Goal: Transaction & Acquisition: Purchase product/service

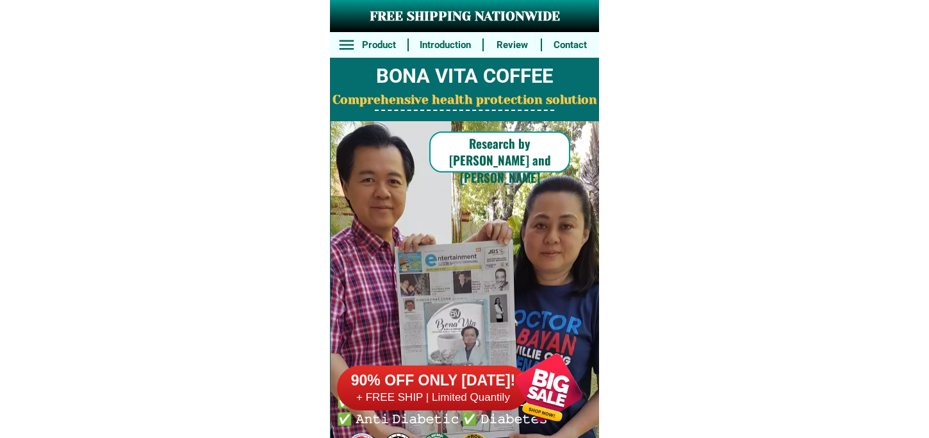
click at [548, 386] on div at bounding box center [549, 387] width 101 height 101
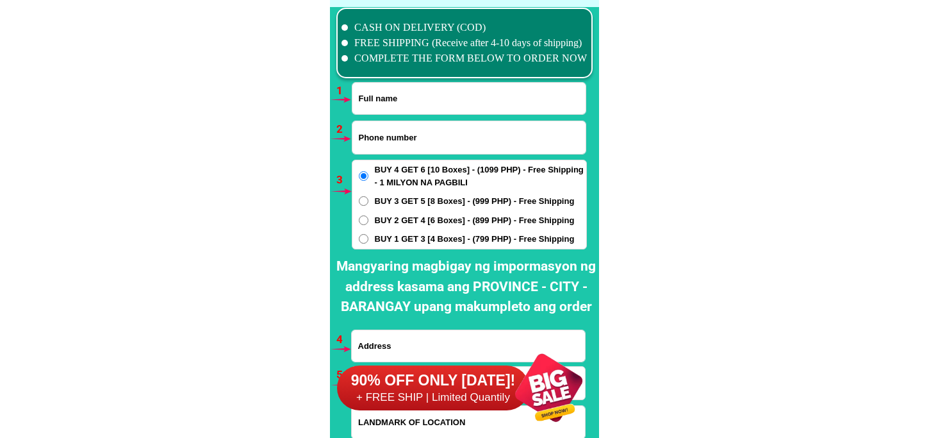
scroll to position [9493, 0]
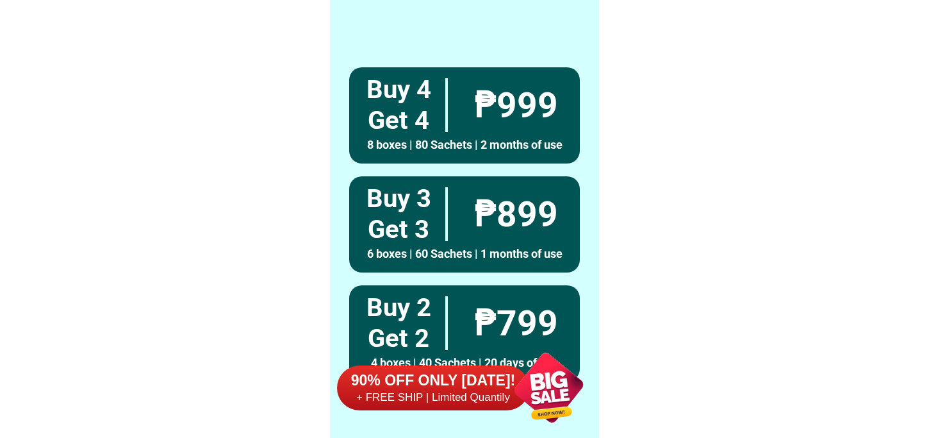
scroll to position [9422, 0]
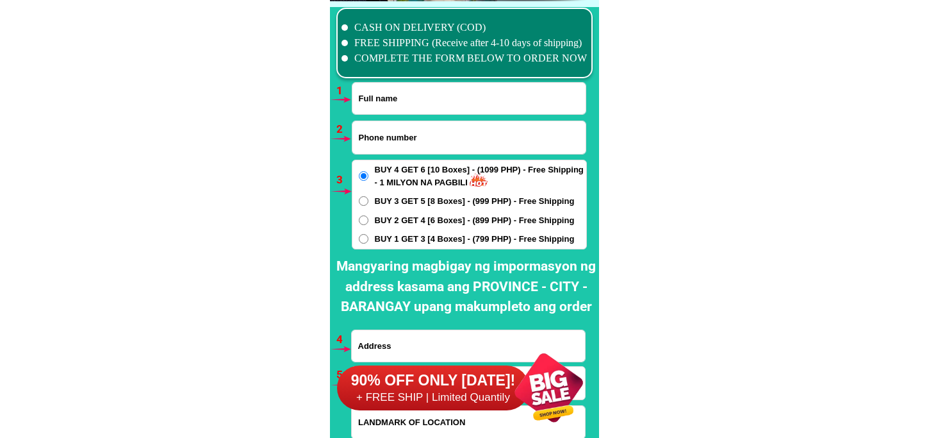
click at [427, 108] on input "Input full_name" at bounding box center [468, 98] width 233 height 31
paste input "09273004009"
type input "09273004009"
click at [402, 142] on input "Input phone_number" at bounding box center [468, 137] width 233 height 33
paste input "09273004009"
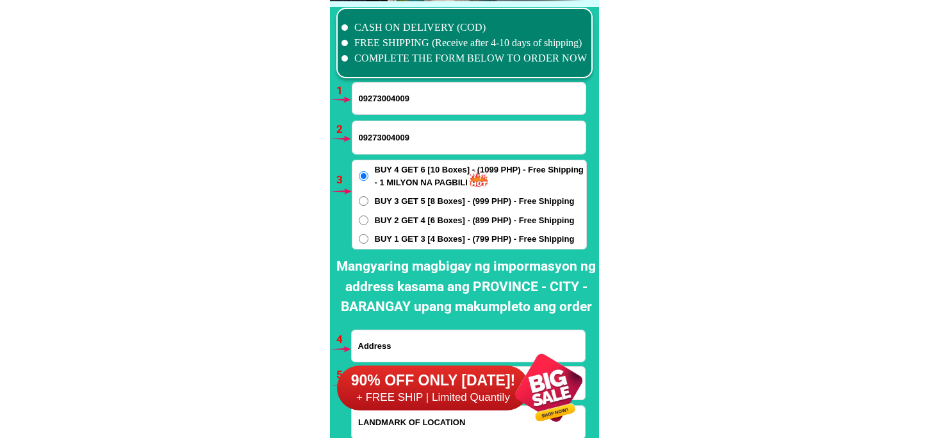
type input "09273004009"
drag, startPoint x: 452, startPoint y: 97, endPoint x: 157, endPoint y: 133, distance: 297.6
paste input "[PERSON_NAME]"
type input "[PERSON_NAME]"
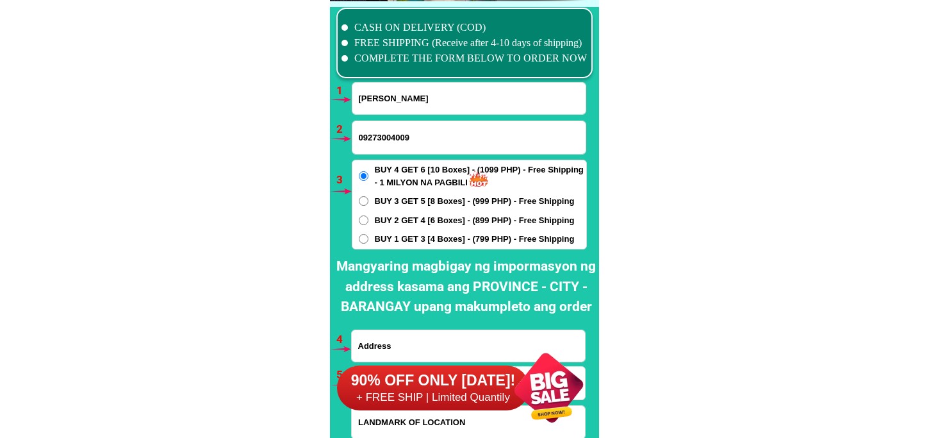
click at [409, 245] on div "BUY 4 GET 6 [10 Boxes] - (1099 PHP) - Free Shipping - 1 MILYON NA PAGBILI BUY 3…" at bounding box center [469, 205] width 235 height 90
click at [409, 241] on span "BUY 1 GET 3 [4 Boxes] - (799 PHP) - Free Shipping" at bounding box center [475, 239] width 200 height 13
click at [368, 241] on input "BUY 1 GET 3 [4 Boxes] - (799 PHP) - Free Shipping" at bounding box center [364, 239] width 10 height 10
radio input "true"
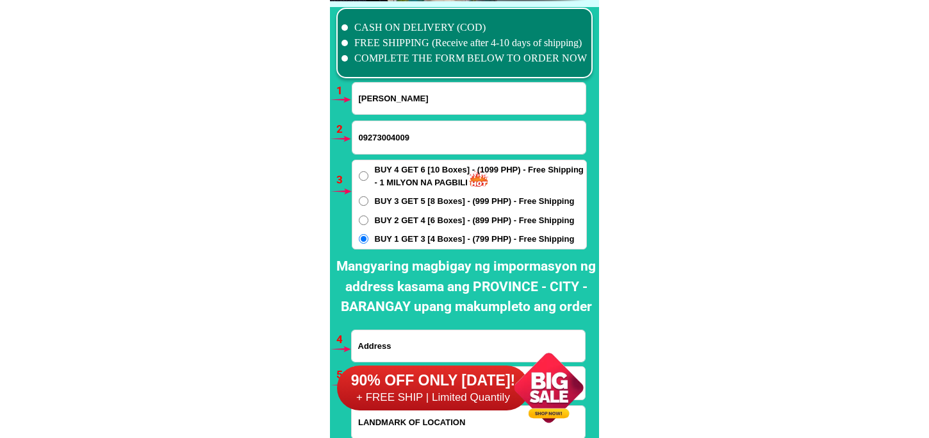
scroll to position [9493, 0]
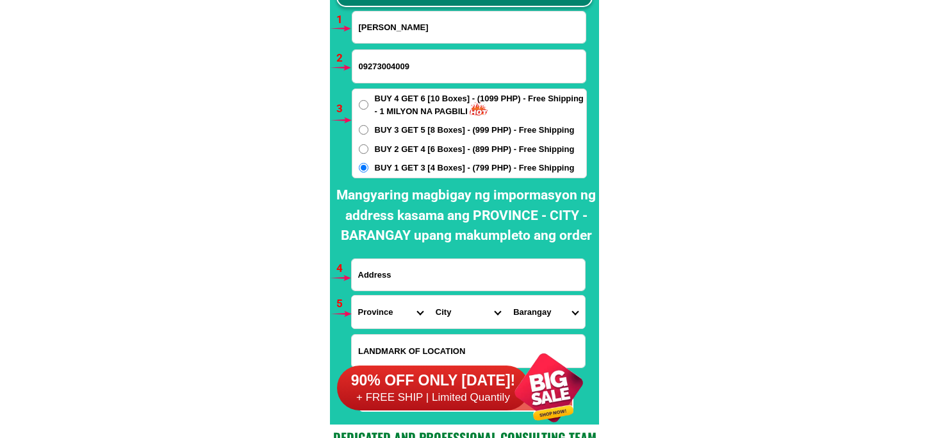
click at [432, 267] on input "Input address" at bounding box center [468, 274] width 233 height 31
drag, startPoint x: 459, startPoint y: 18, endPoint x: 327, endPoint y: 31, distance: 133.3
click at [383, 280] on input "Input address" at bounding box center [468, 274] width 233 height 31
paste input "[PERSON_NAME]"
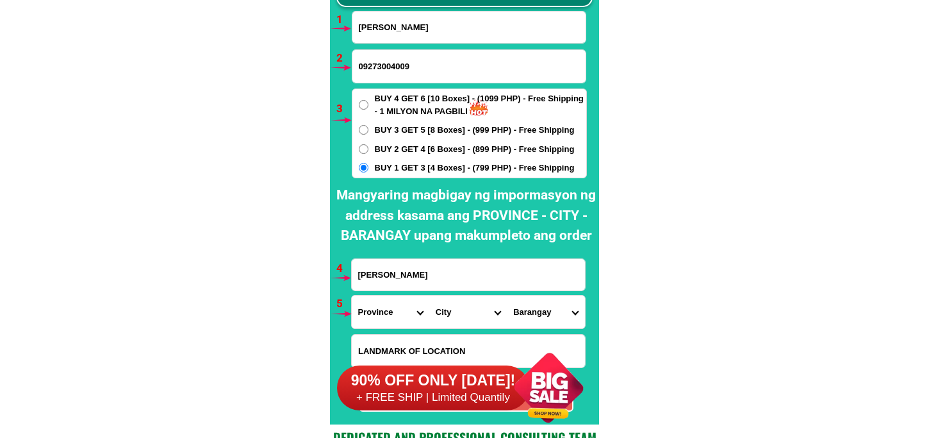
type input "[PERSON_NAME]"
click at [383, 312] on select "Province [GEOGRAPHIC_DATA] [GEOGRAPHIC_DATA] [GEOGRAPHIC_DATA] [GEOGRAPHIC_DATA…" at bounding box center [391, 311] width 78 height 33
click at [451, 311] on select "City [PERSON_NAME] Basilan-[GEOGRAPHIC_DATA]-city [GEOGRAPHIC_DATA]-tuburan [GE…" at bounding box center [468, 311] width 78 height 33
click at [379, 310] on select "Province [GEOGRAPHIC_DATA] [GEOGRAPHIC_DATA] [GEOGRAPHIC_DATA] [GEOGRAPHIC_DATA…" at bounding box center [391, 311] width 78 height 33
select select "63_219"
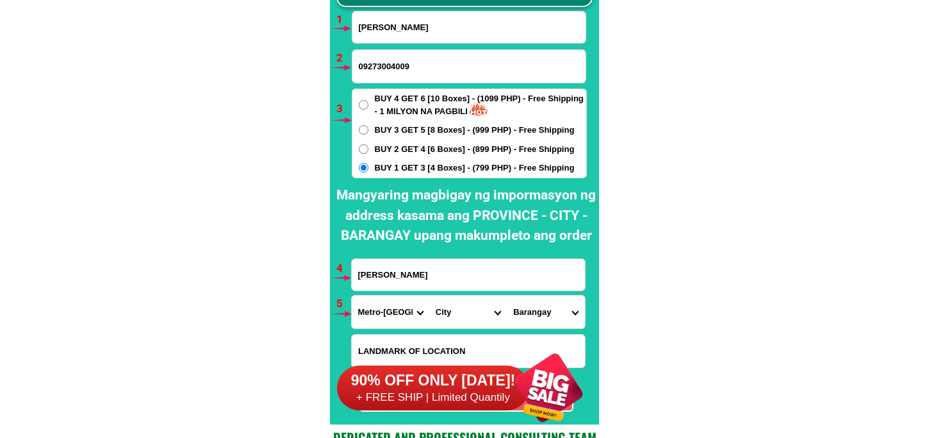
click at [352, 295] on select "Province [GEOGRAPHIC_DATA] [GEOGRAPHIC_DATA] [GEOGRAPHIC_DATA] [GEOGRAPHIC_DATA…" at bounding box center [391, 311] width 78 height 33
click at [454, 305] on select "City [GEOGRAPHIC_DATA] [GEOGRAPHIC_DATA] [GEOGRAPHIC_DATA] [GEOGRAPHIC_DATA]-ci…" at bounding box center [468, 311] width 78 height 33
select select "63_2199576"
click at [429, 295] on select "City [GEOGRAPHIC_DATA] [GEOGRAPHIC_DATA] [GEOGRAPHIC_DATA] [GEOGRAPHIC_DATA]-ci…" at bounding box center [468, 311] width 78 height 33
click at [550, 316] on select "Barangay [PERSON_NAME] dos [PERSON_NAME] uno B. f. international village [PERSO…" at bounding box center [546, 311] width 78 height 33
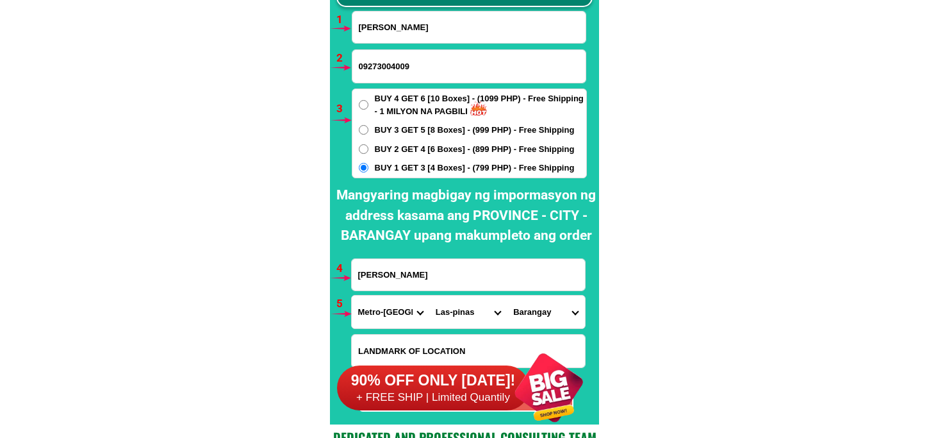
select select "63_21995765367"
click at [507, 295] on select "Barangay [PERSON_NAME] dos [PERSON_NAME] uno B. f. international village [PERSO…" at bounding box center [546, 311] width 78 height 33
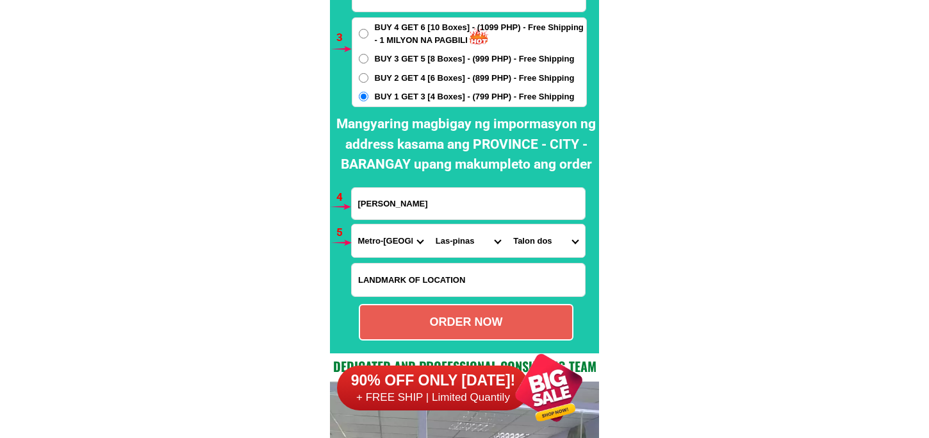
click at [494, 325] on div "ORDER NOW" at bounding box center [466, 321] width 212 height 17
radio input "true"
